Goal: Task Accomplishment & Management: Use online tool/utility

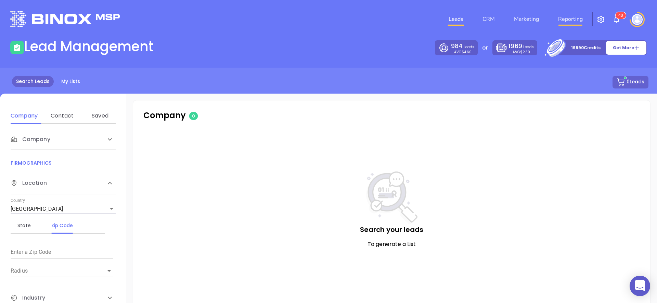
click at [576, 21] on link "Reporting" at bounding box center [570, 19] width 30 height 14
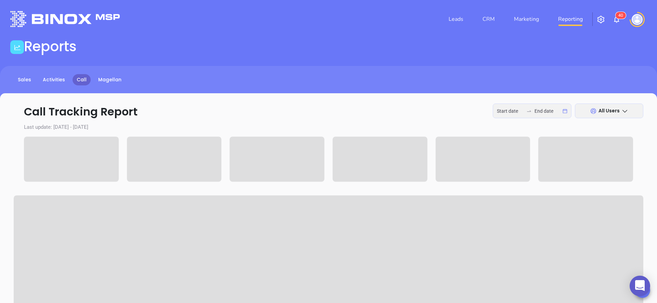
type input "[DATE]"
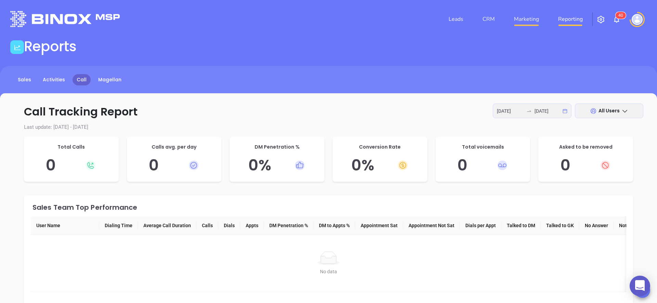
click at [527, 18] on link "Marketing" at bounding box center [526, 19] width 30 height 14
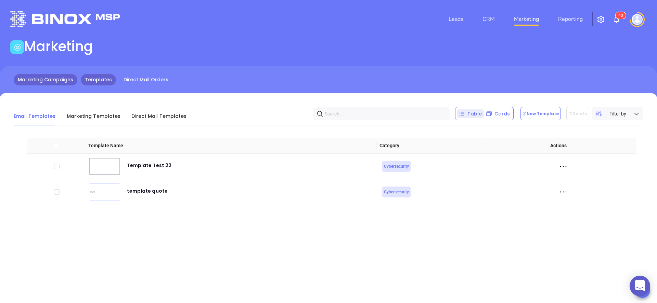
click at [68, 82] on link "Marketing Campaigns" at bounding box center [46, 79] width 64 height 11
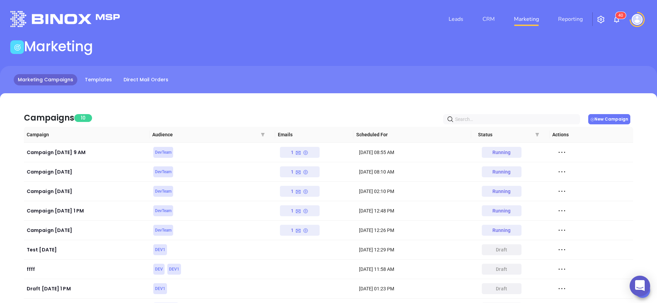
click at [615, 119] on button "New Campaign" at bounding box center [609, 119] width 42 height 10
